Goal: Information Seeking & Learning: Stay updated

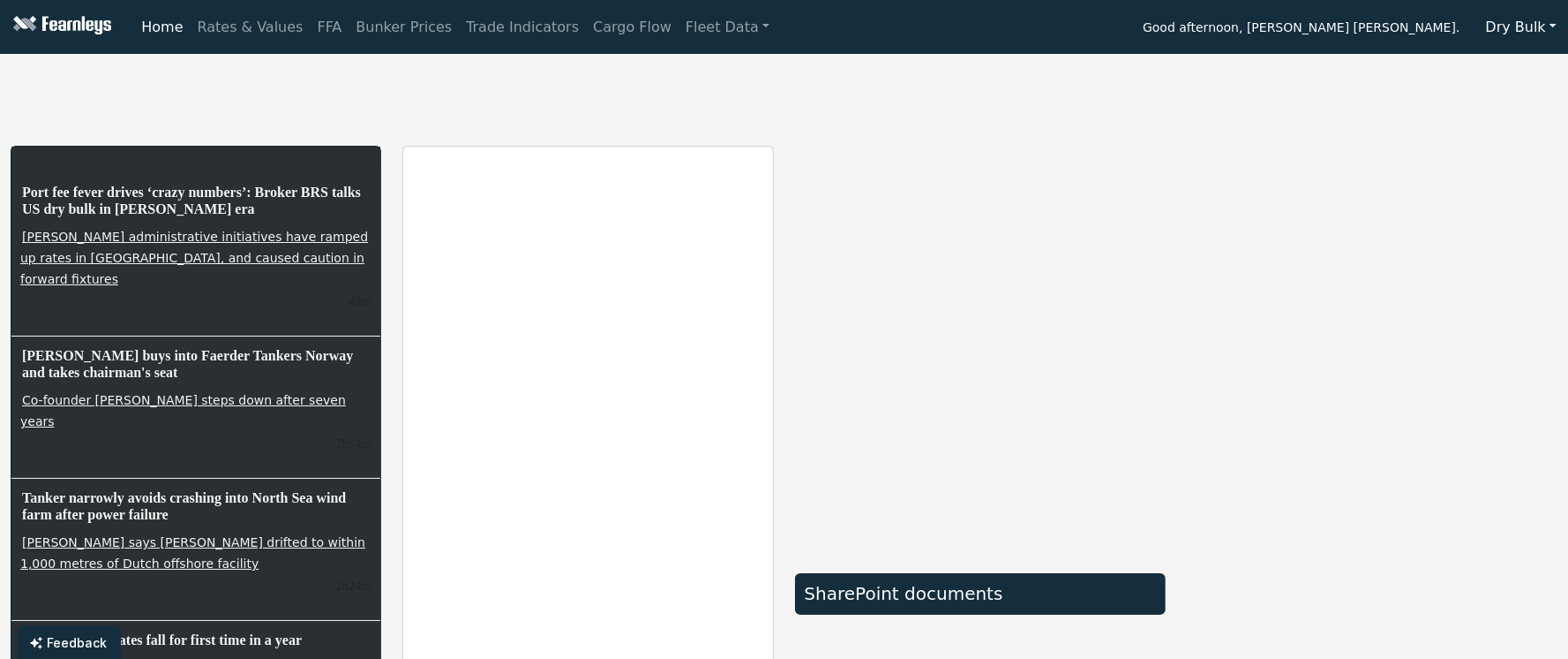
click at [168, 345] on h6 "[PERSON_NAME] buys into Faerder Tankers Norway and takes chairman's seat" at bounding box center [196, 364] width 351 height 38
click at [158, 391] on link "Co-founder [PERSON_NAME] steps down after seven years" at bounding box center [183, 410] width 326 height 38
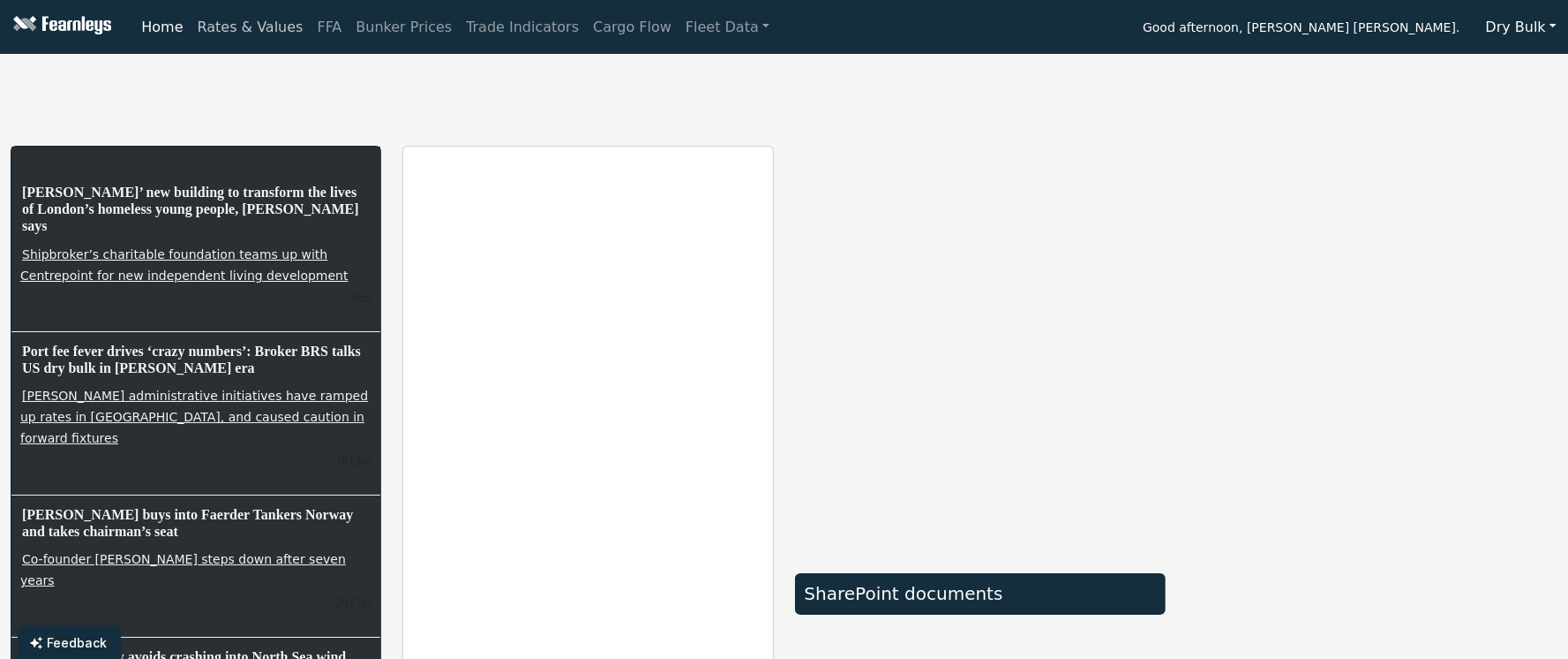
click at [257, 27] on link "Rates & Values" at bounding box center [251, 27] width 120 height 36
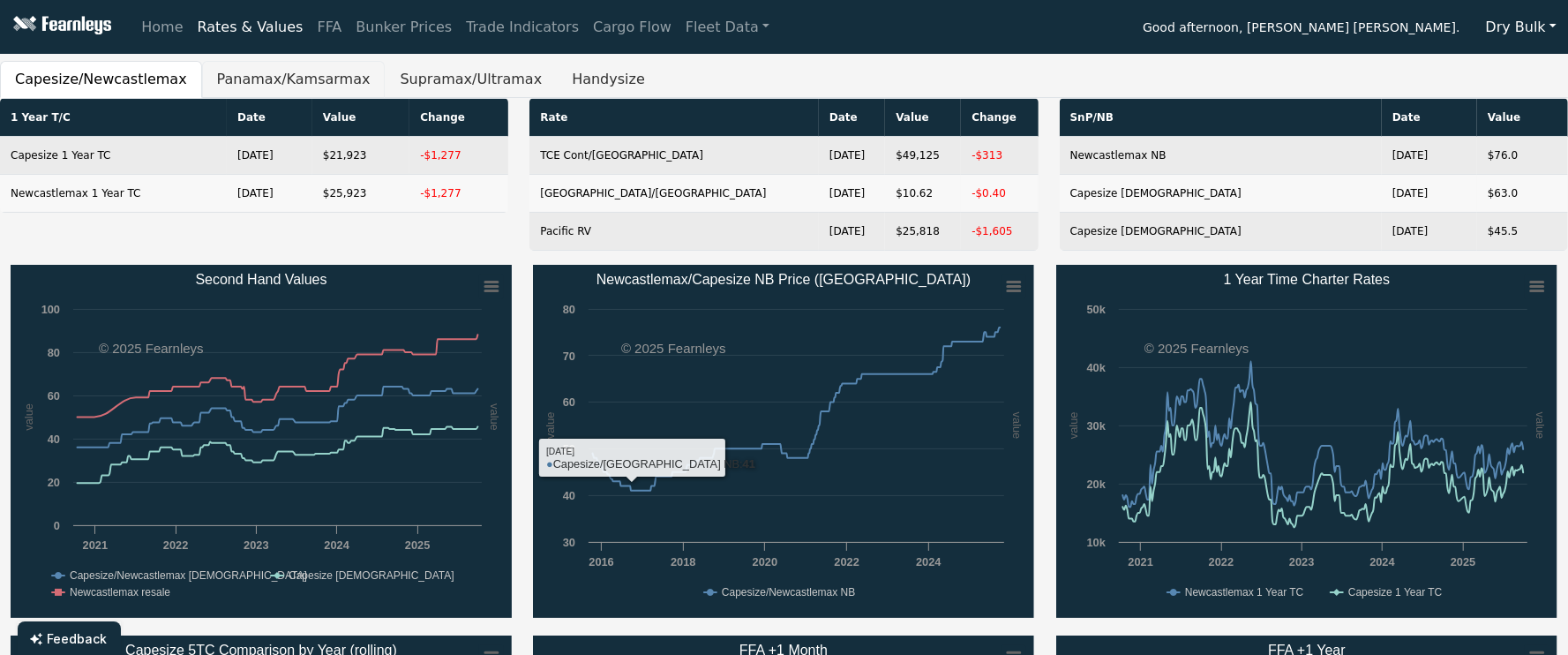
click at [277, 76] on button "Panamax/Kamsarmax" at bounding box center [294, 80] width 184 height 38
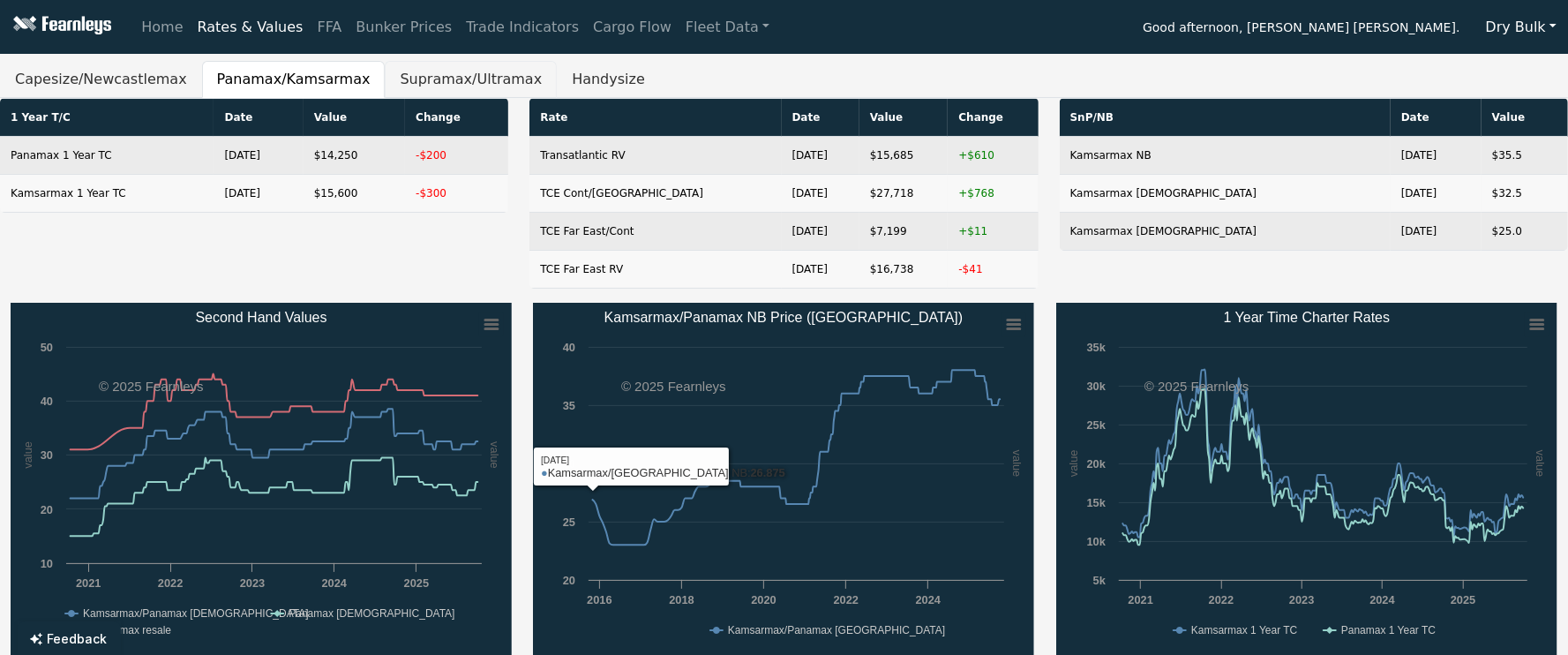
click at [416, 73] on button "Supramax/Ultramax" at bounding box center [470, 80] width 172 height 38
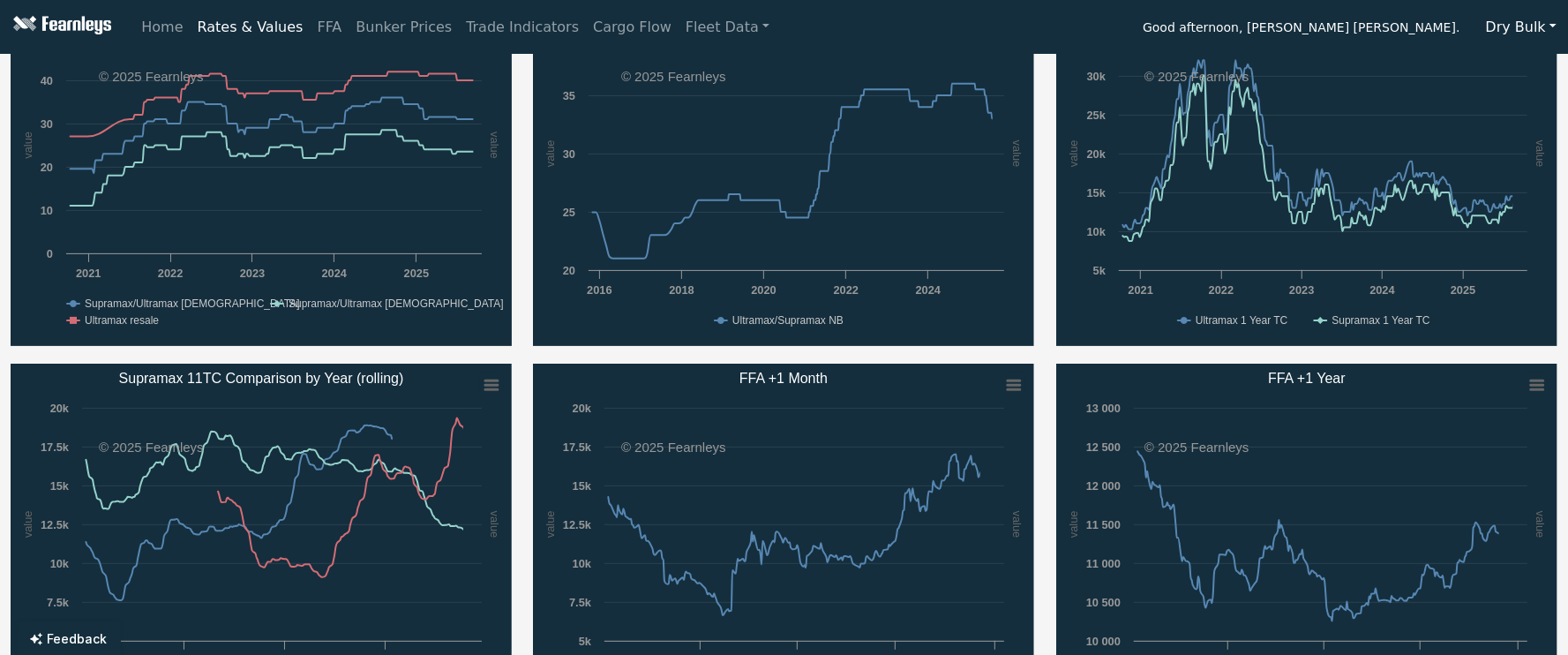
scroll to position [352, 0]
